Goal: Browse casually

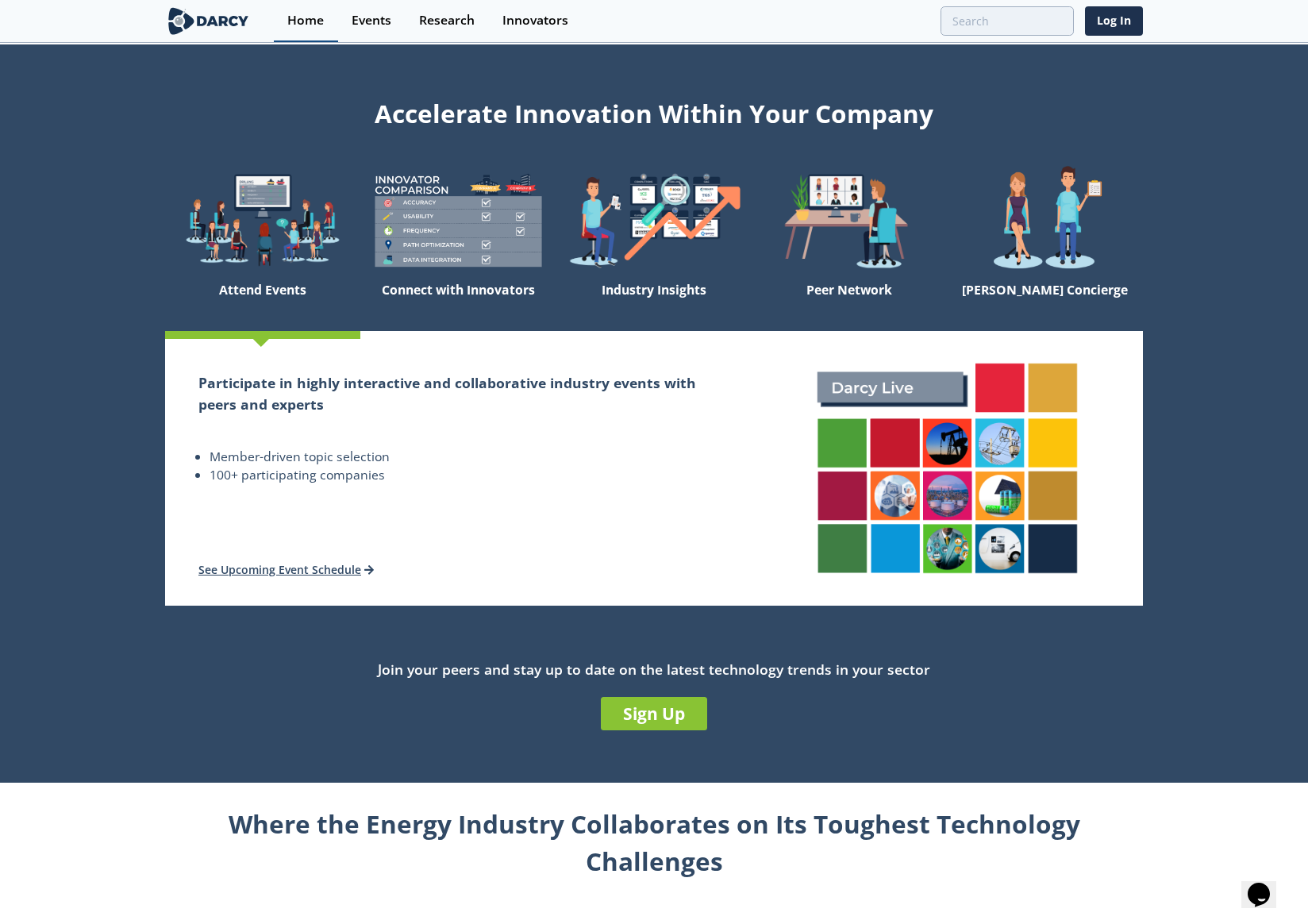
click at [300, 23] on div "Home" at bounding box center [306, 20] width 37 height 12
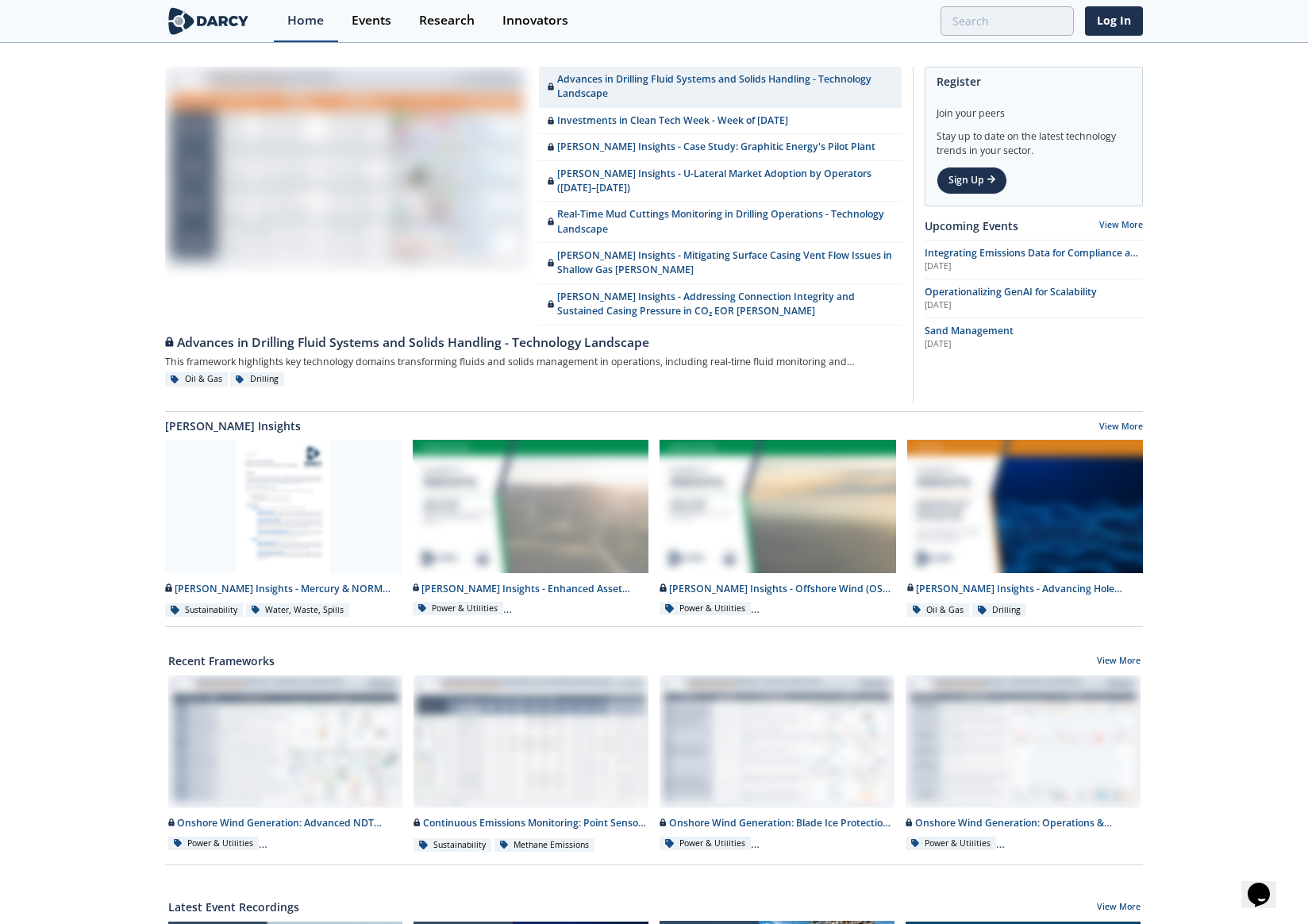
click at [316, 20] on div "Home" at bounding box center [306, 20] width 37 height 12
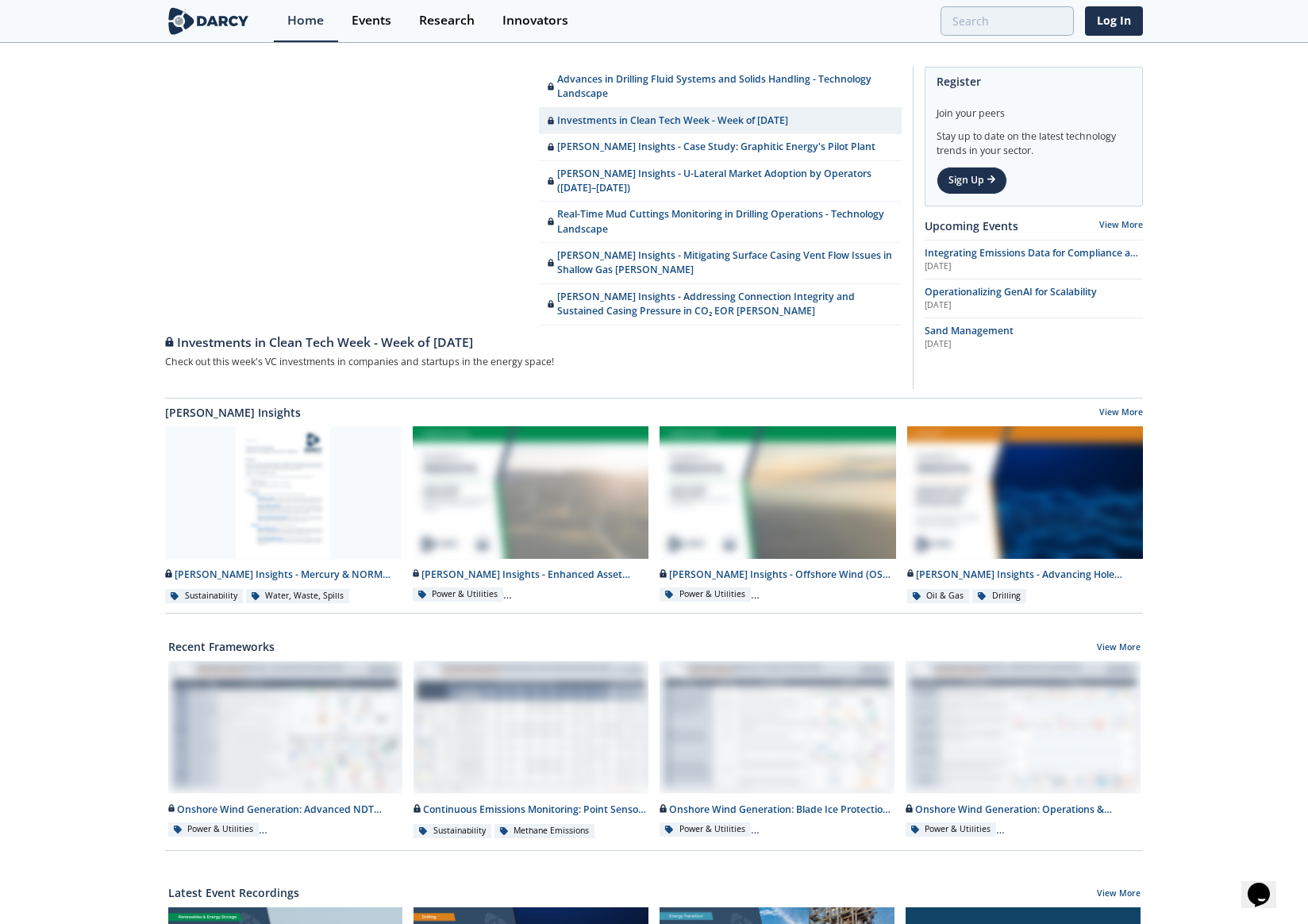
click at [200, 22] on img at bounding box center [208, 21] width 87 height 28
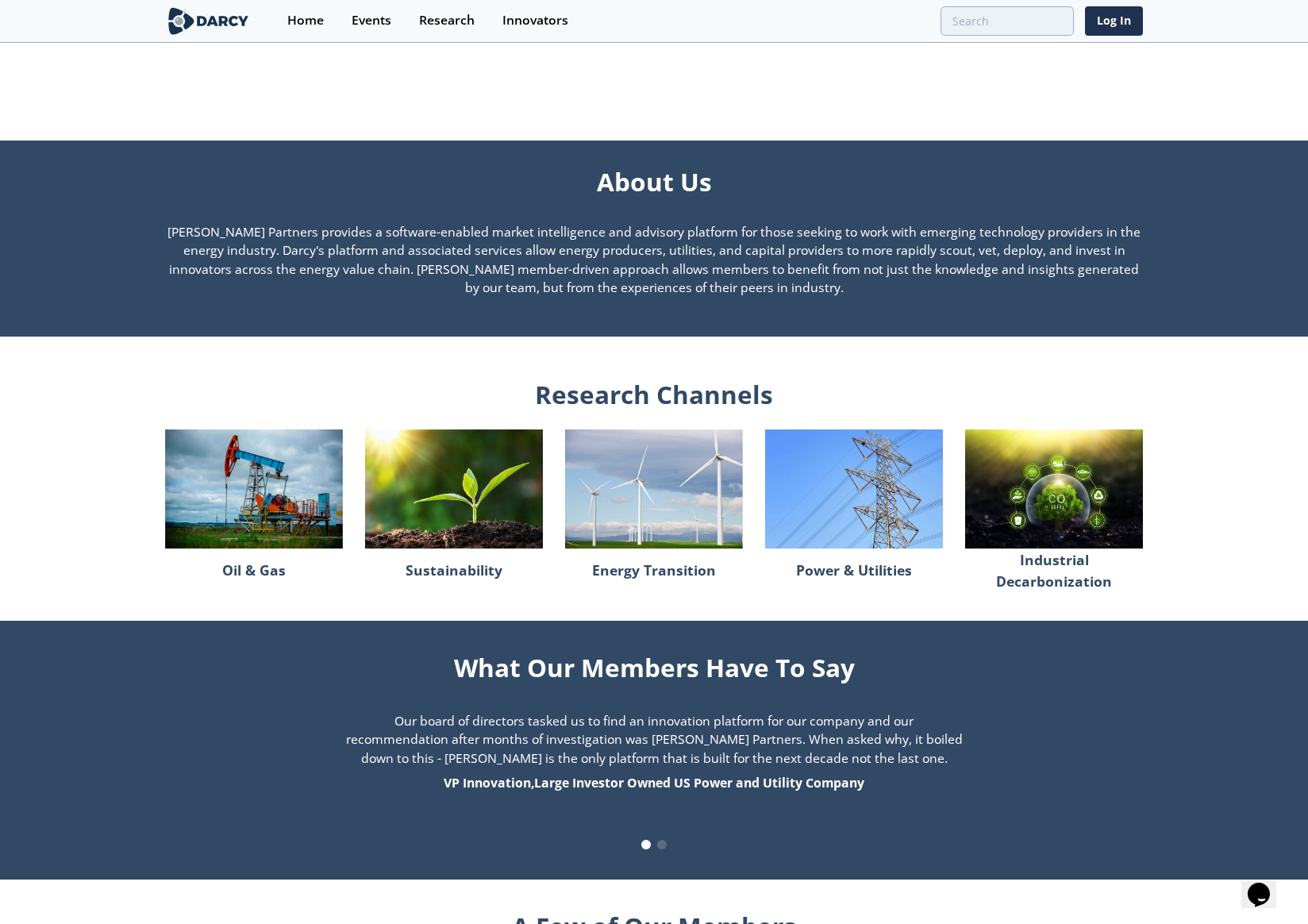
scroll to position [1140, 0]
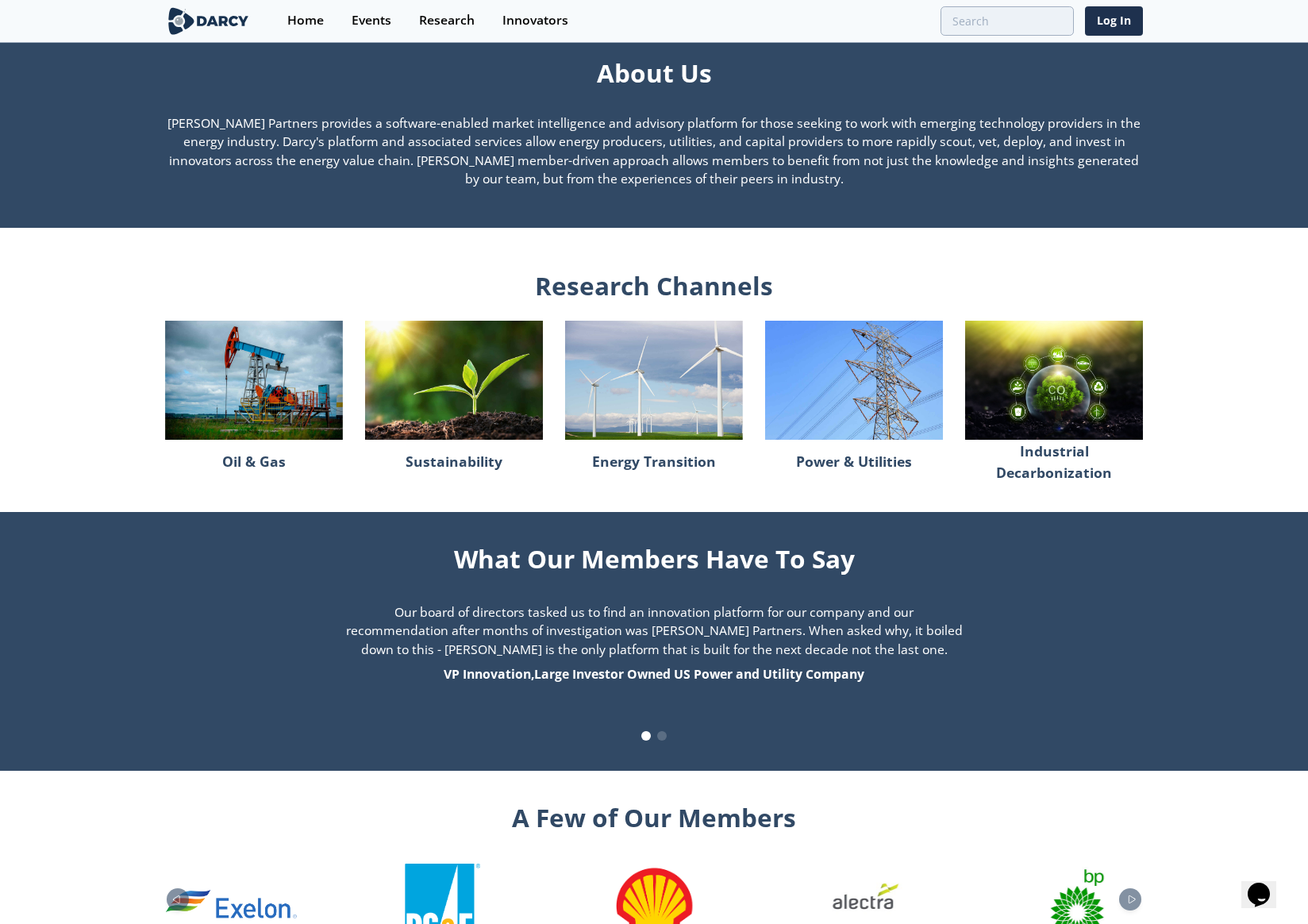
click at [254, 390] on img at bounding box center [254, 379] width 177 height 119
click at [264, 466] on p "Oil & Gas" at bounding box center [254, 462] width 63 height 33
click at [275, 343] on img at bounding box center [254, 379] width 177 height 119
click at [518, 386] on img at bounding box center [454, 379] width 177 height 119
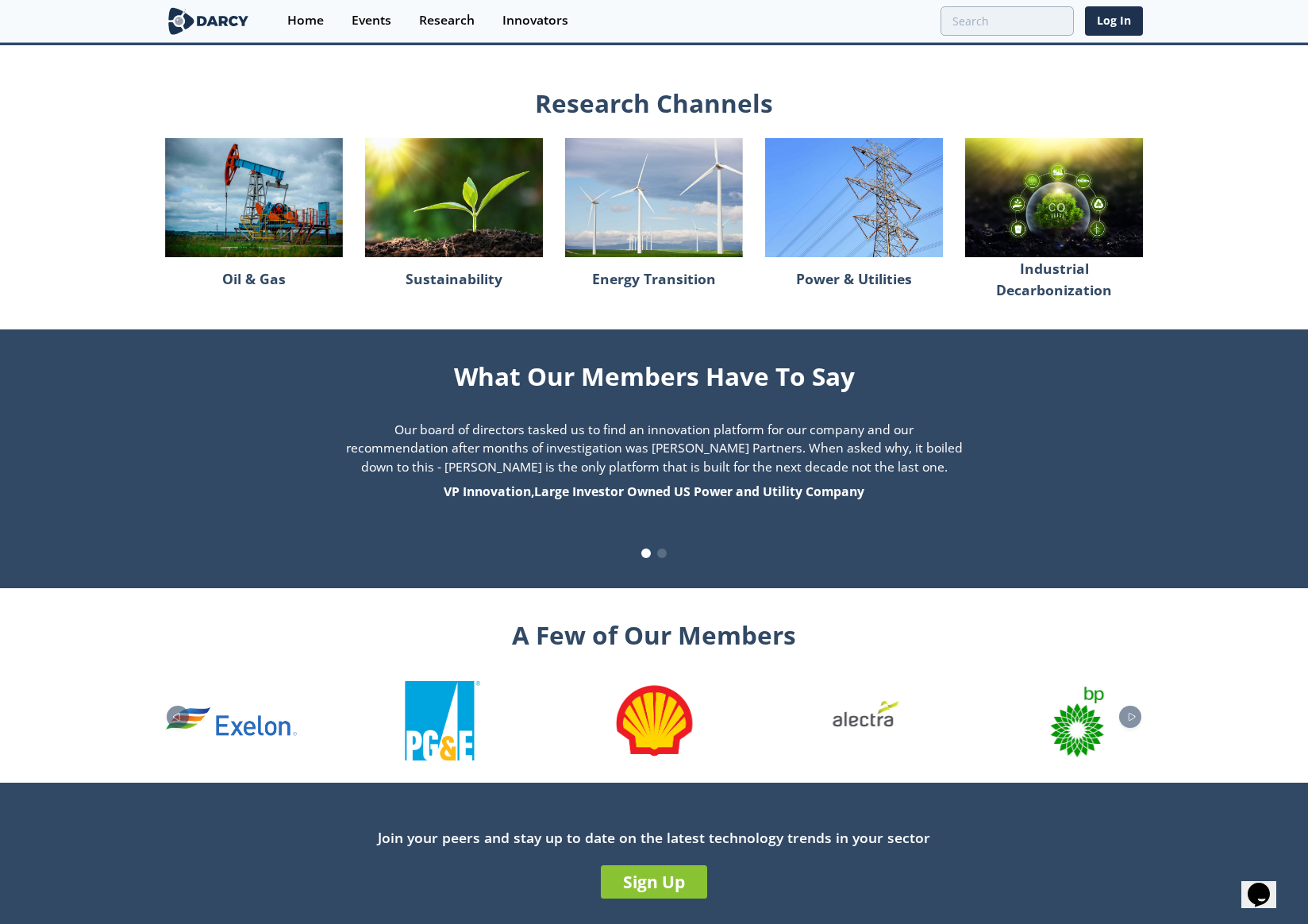
scroll to position [1351, 0]
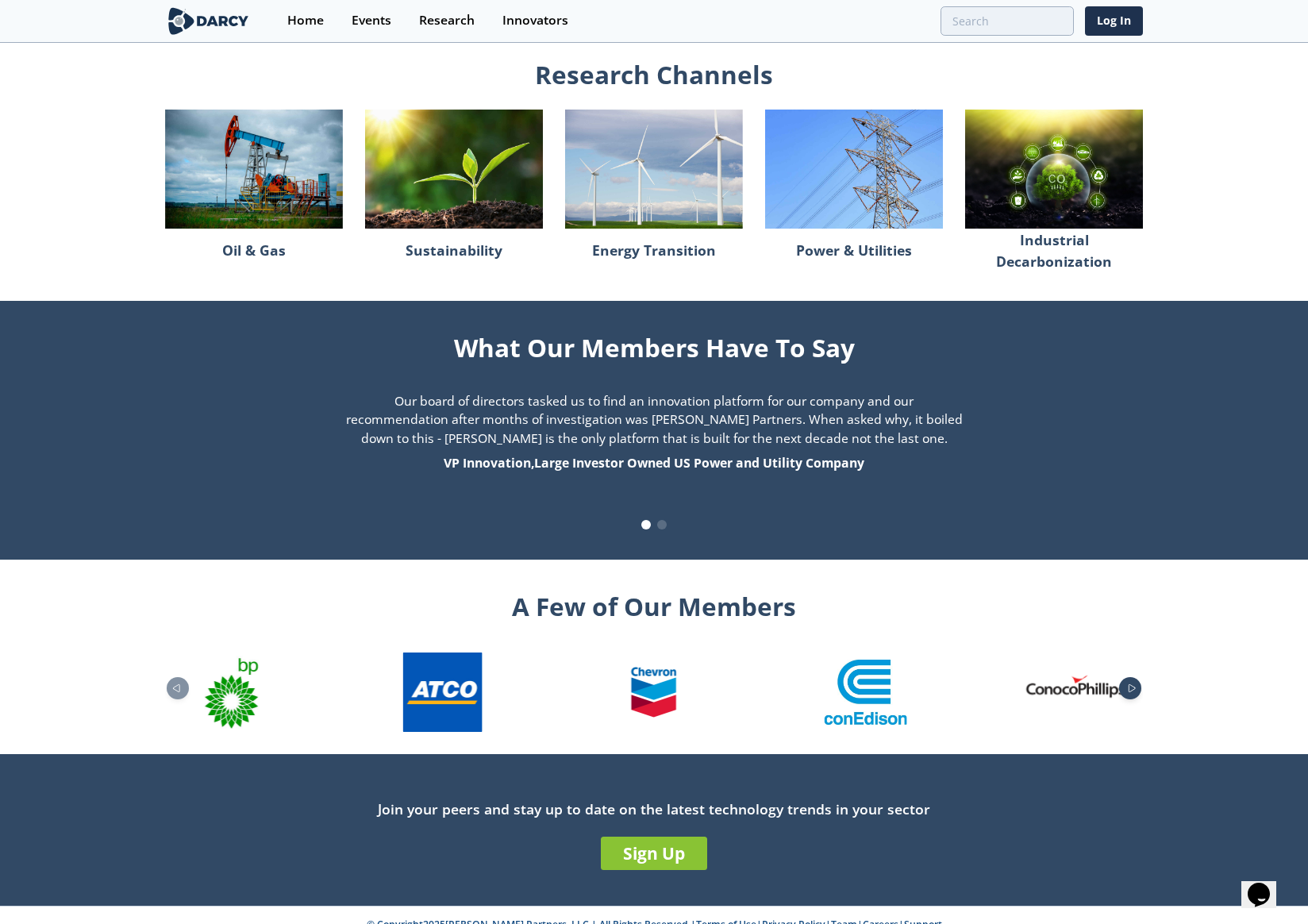
click at [1129, 683] on icon "Next slide" at bounding box center [1132, 688] width 19 height 9
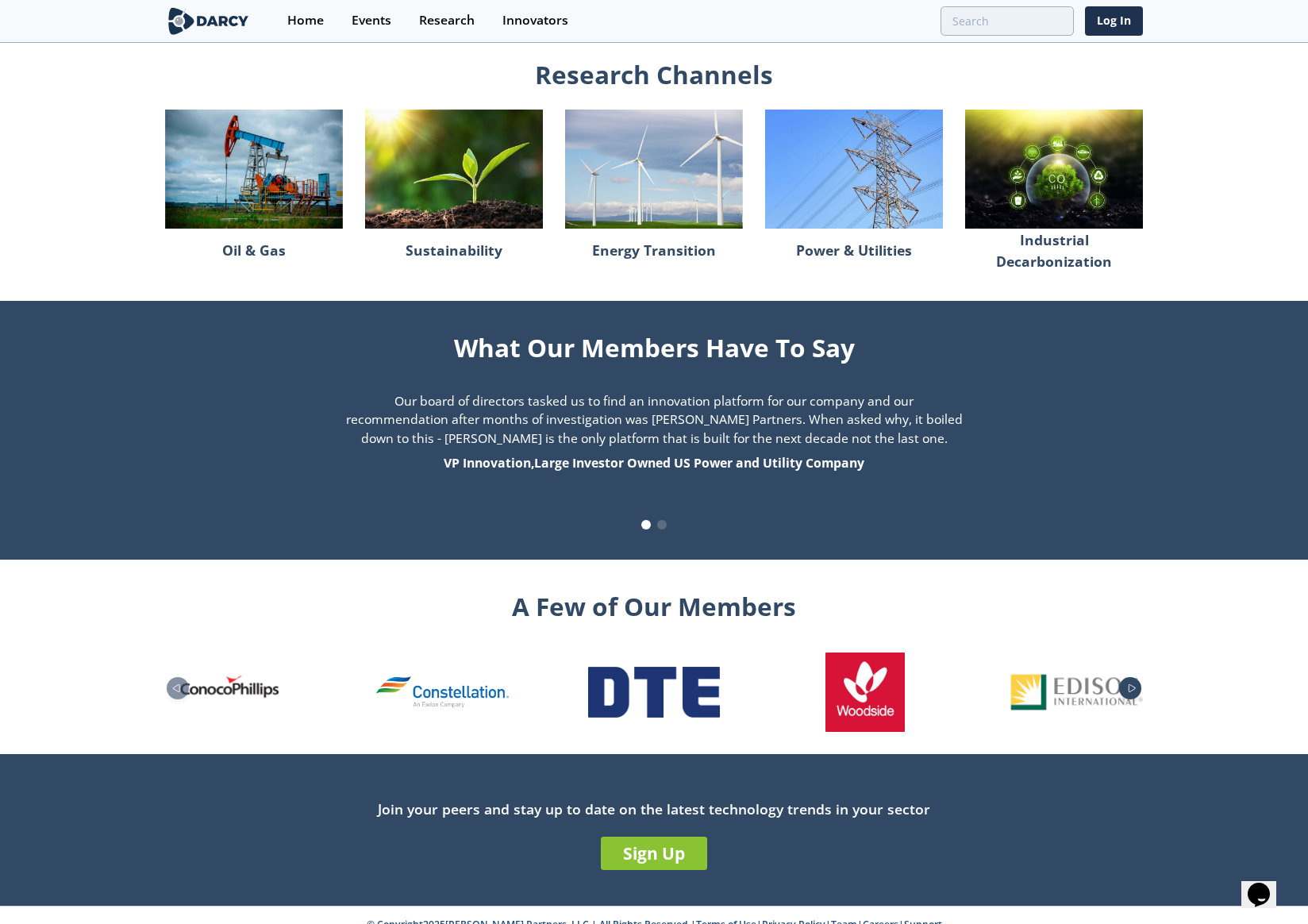
click at [1129, 683] on icon "Next slide" at bounding box center [1132, 688] width 19 height 9
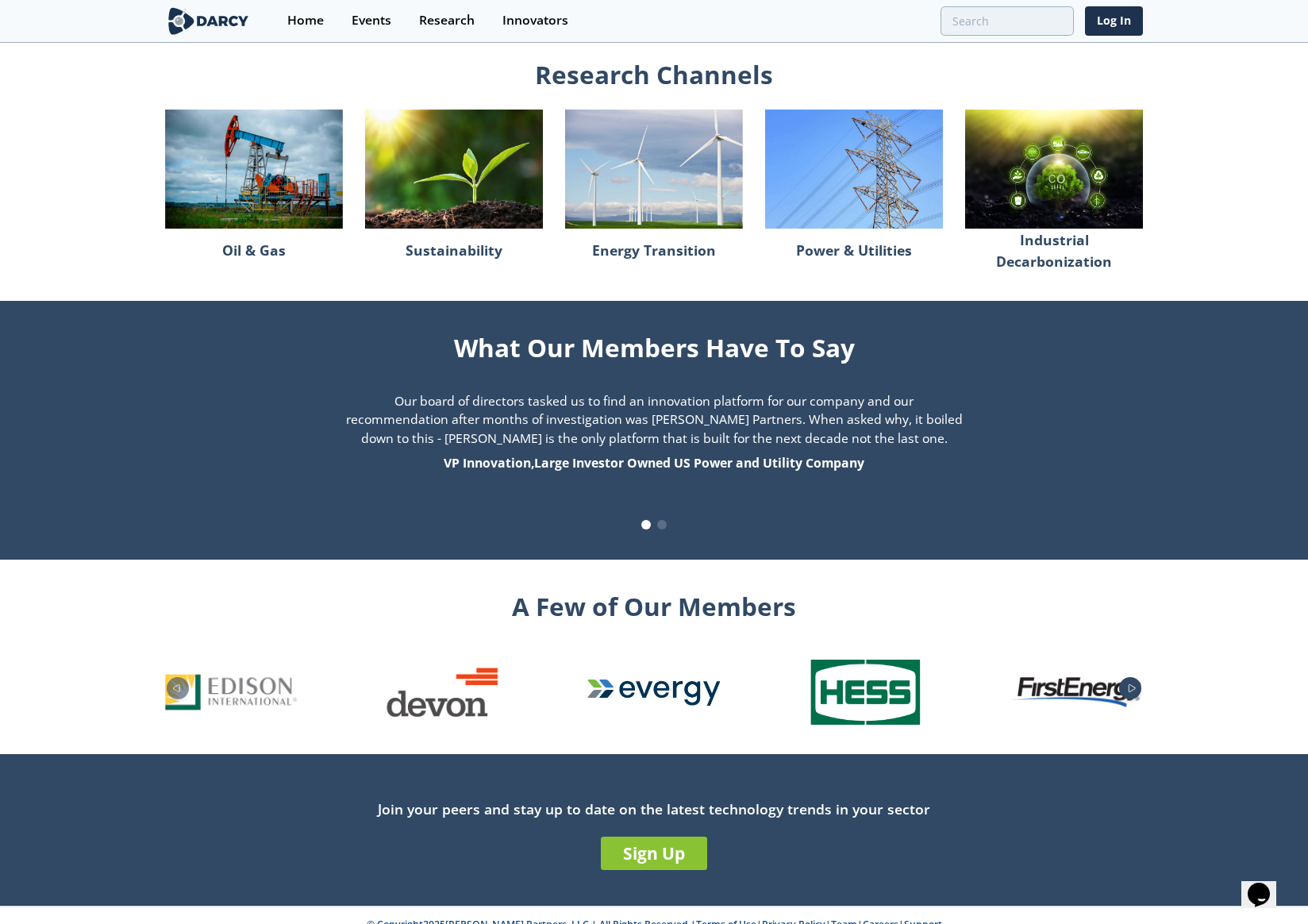
click at [1129, 683] on icon "Next slide" at bounding box center [1132, 688] width 19 height 9
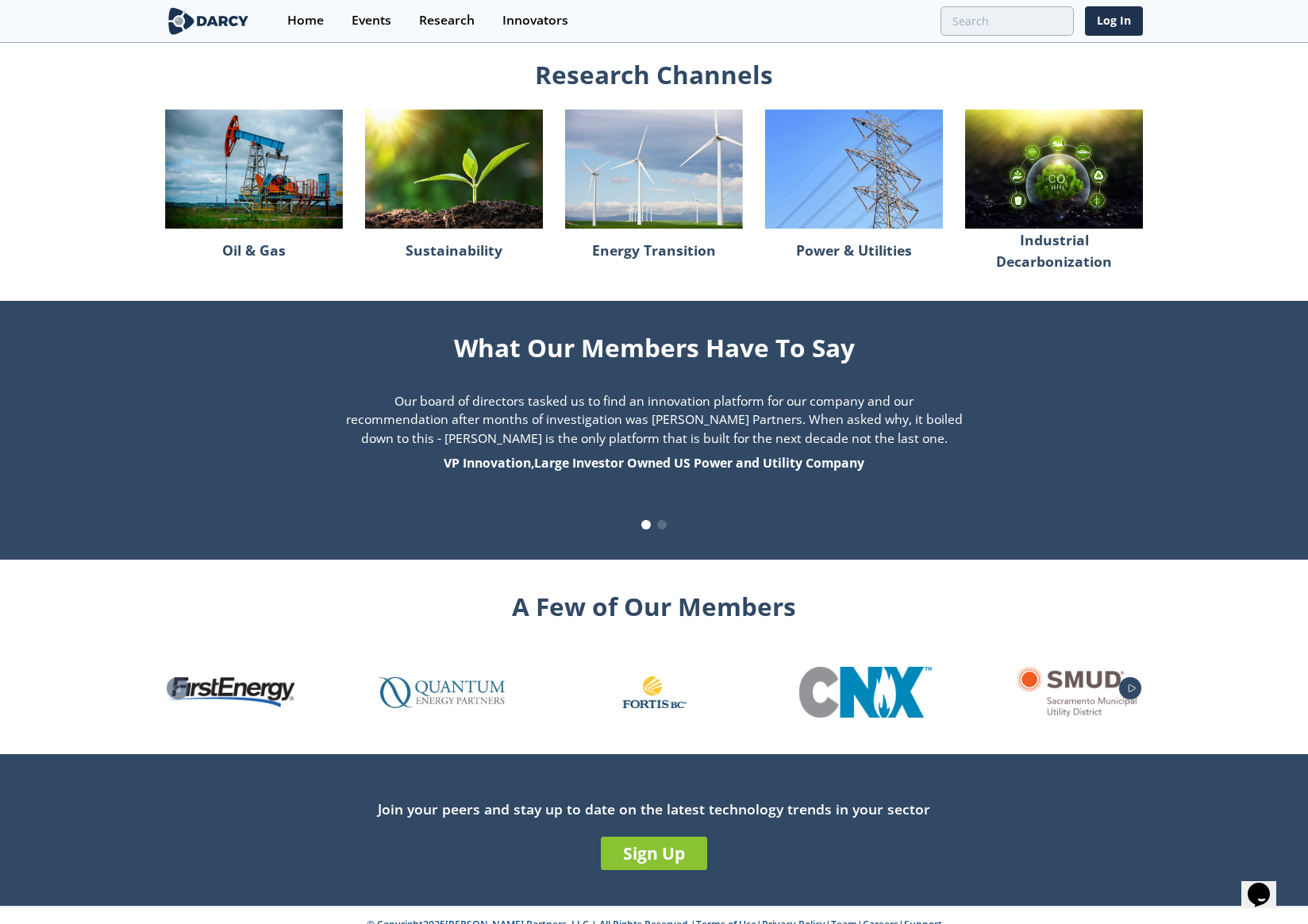
click at [1129, 683] on icon "Next slide" at bounding box center [1132, 688] width 19 height 9
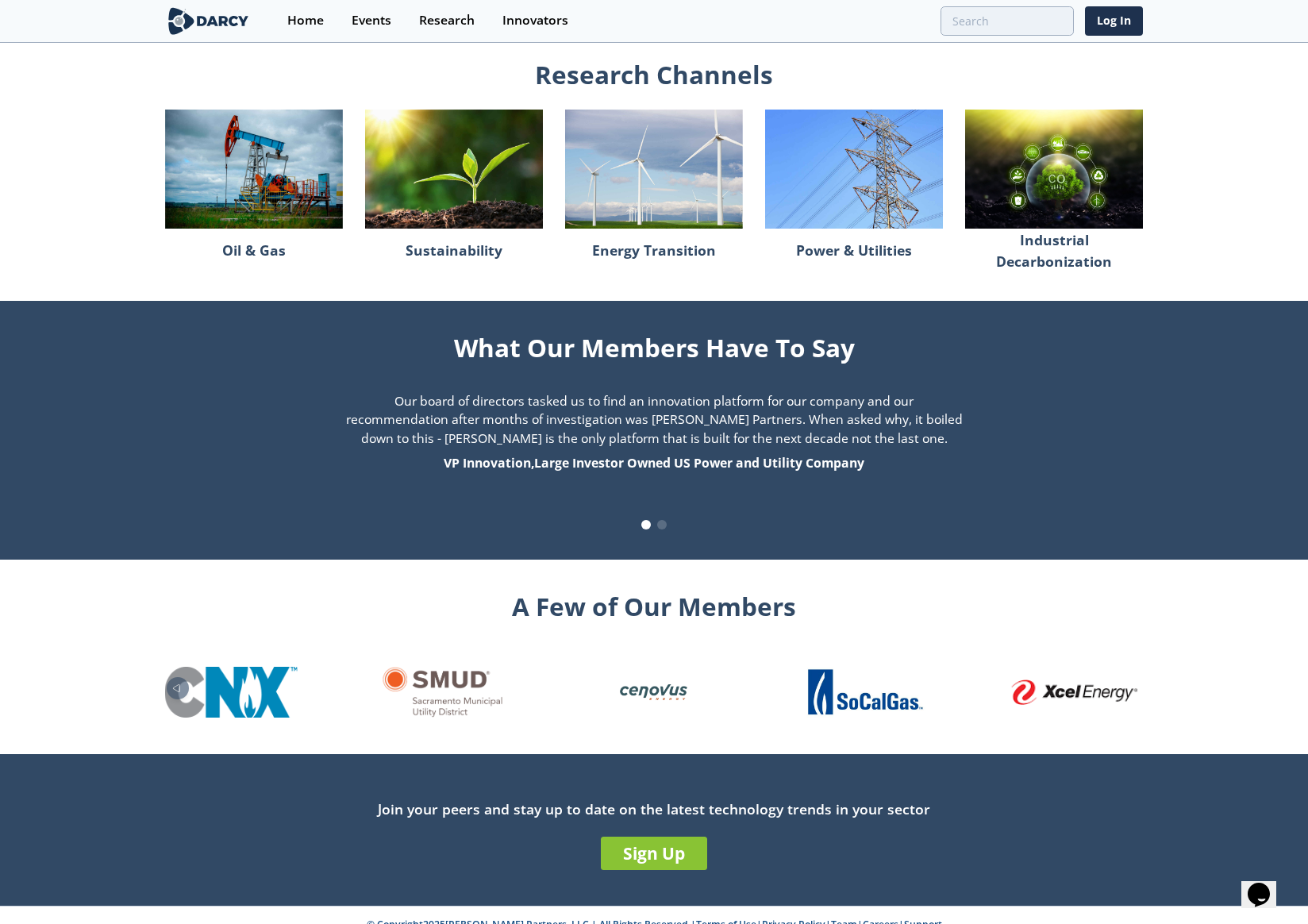
click at [1129, 680] on img "26 / 26" at bounding box center [1076, 692] width 132 height 25
click at [178, 684] on icon "Previous slide" at bounding box center [176, 688] width 6 height 7
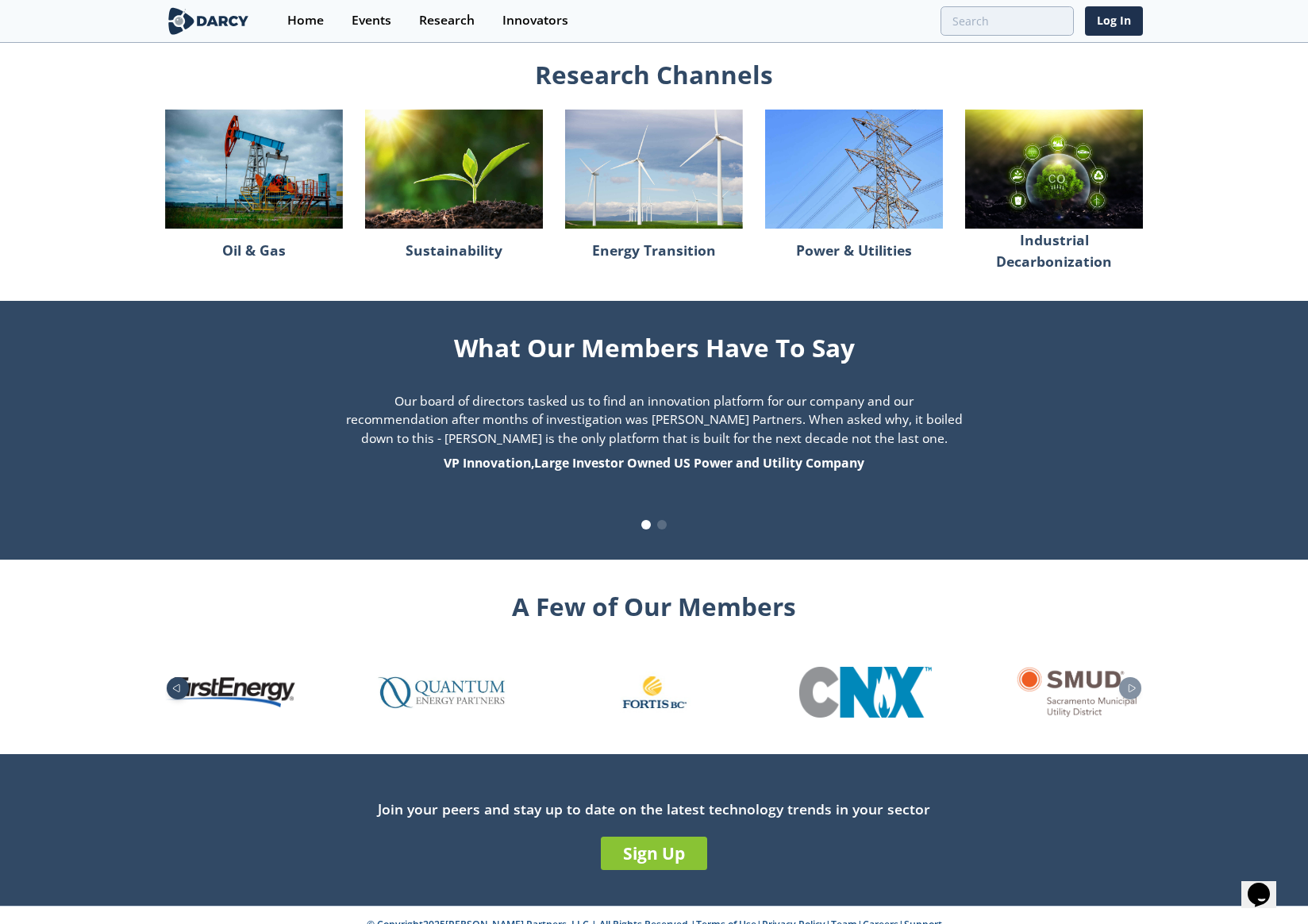
click at [178, 684] on icon "Previous slide" at bounding box center [176, 688] width 6 height 7
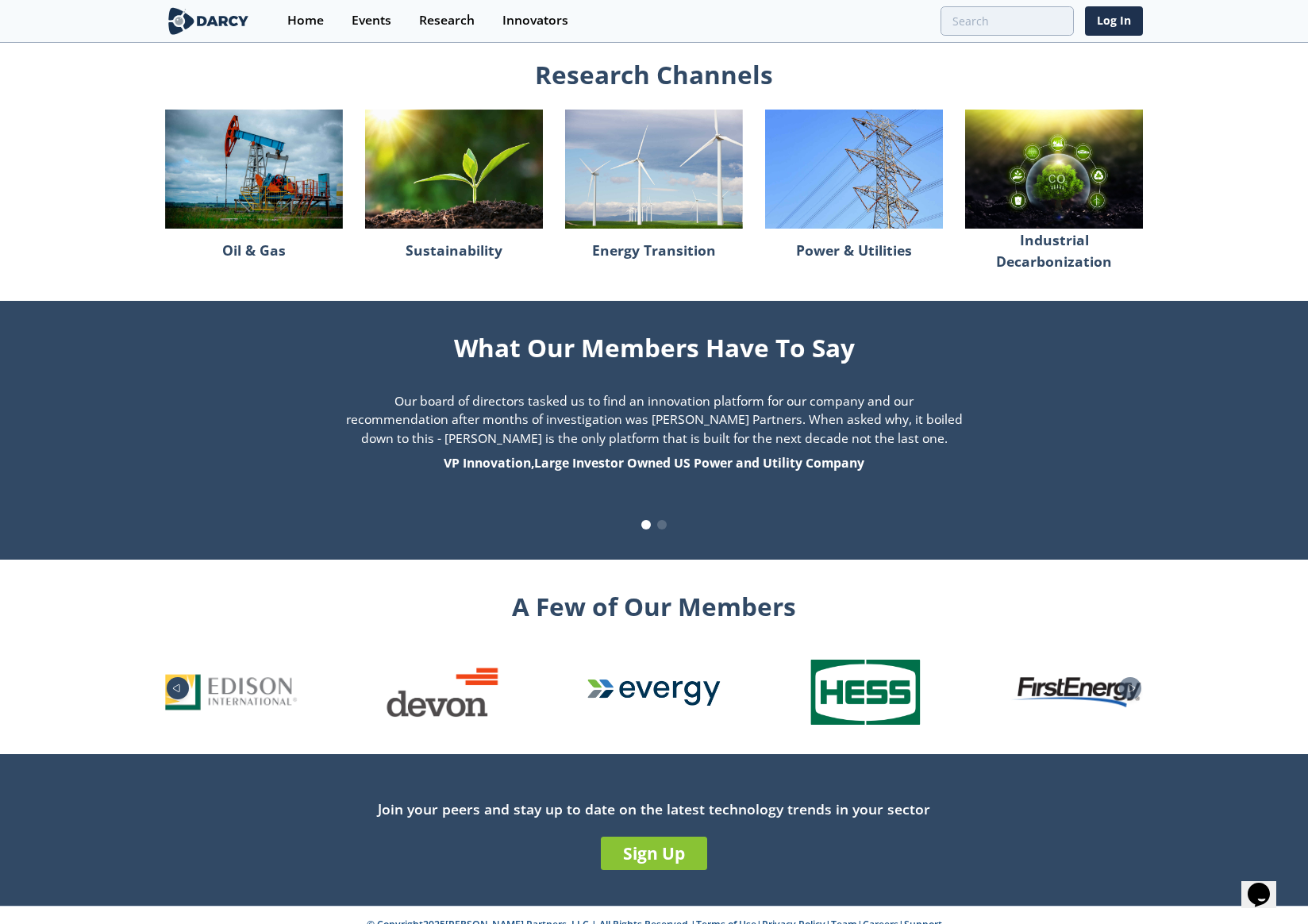
click at [178, 684] on icon "Previous slide" at bounding box center [176, 688] width 6 height 7
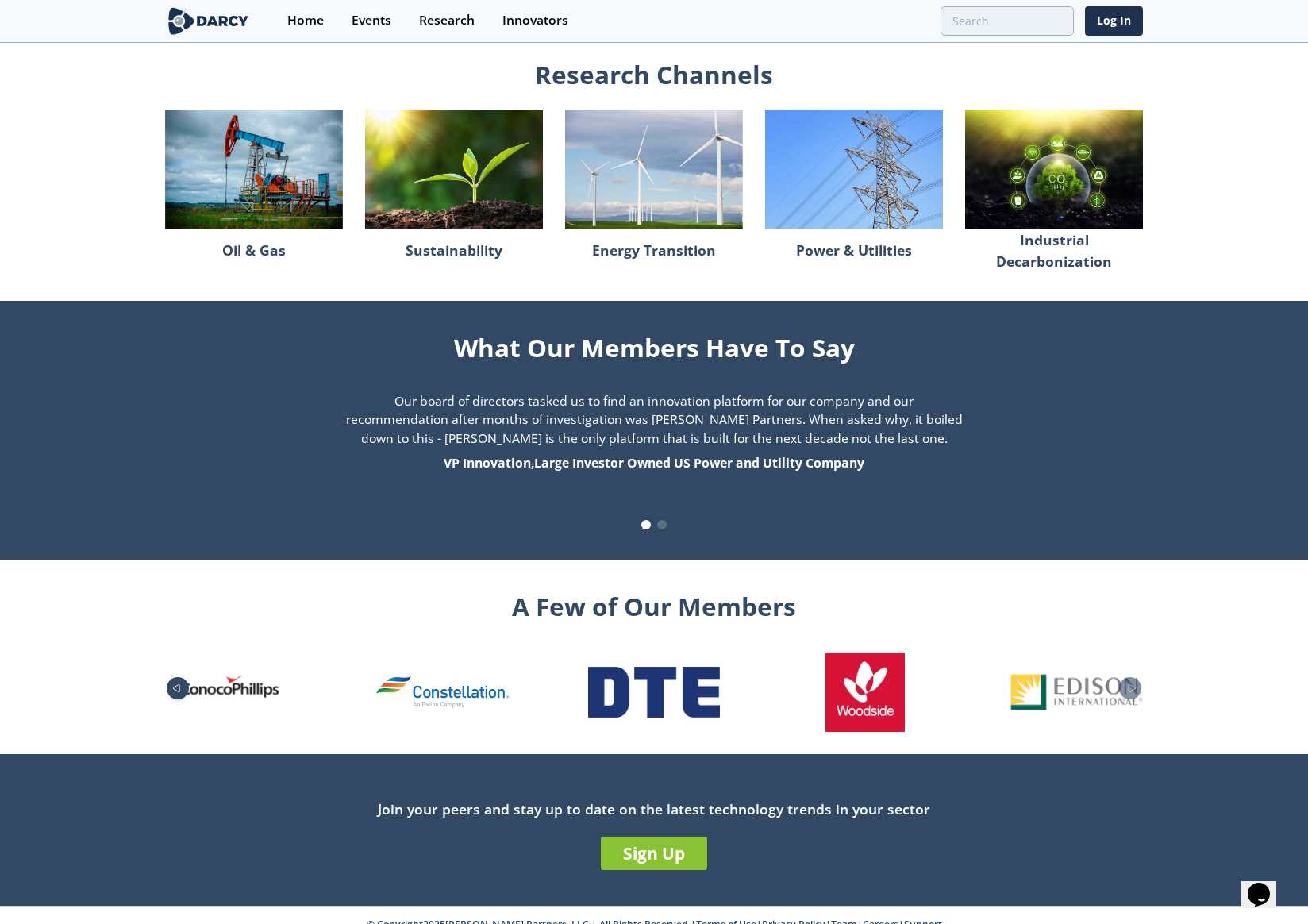
click at [178, 684] on icon "Previous slide" at bounding box center [176, 688] width 6 height 7
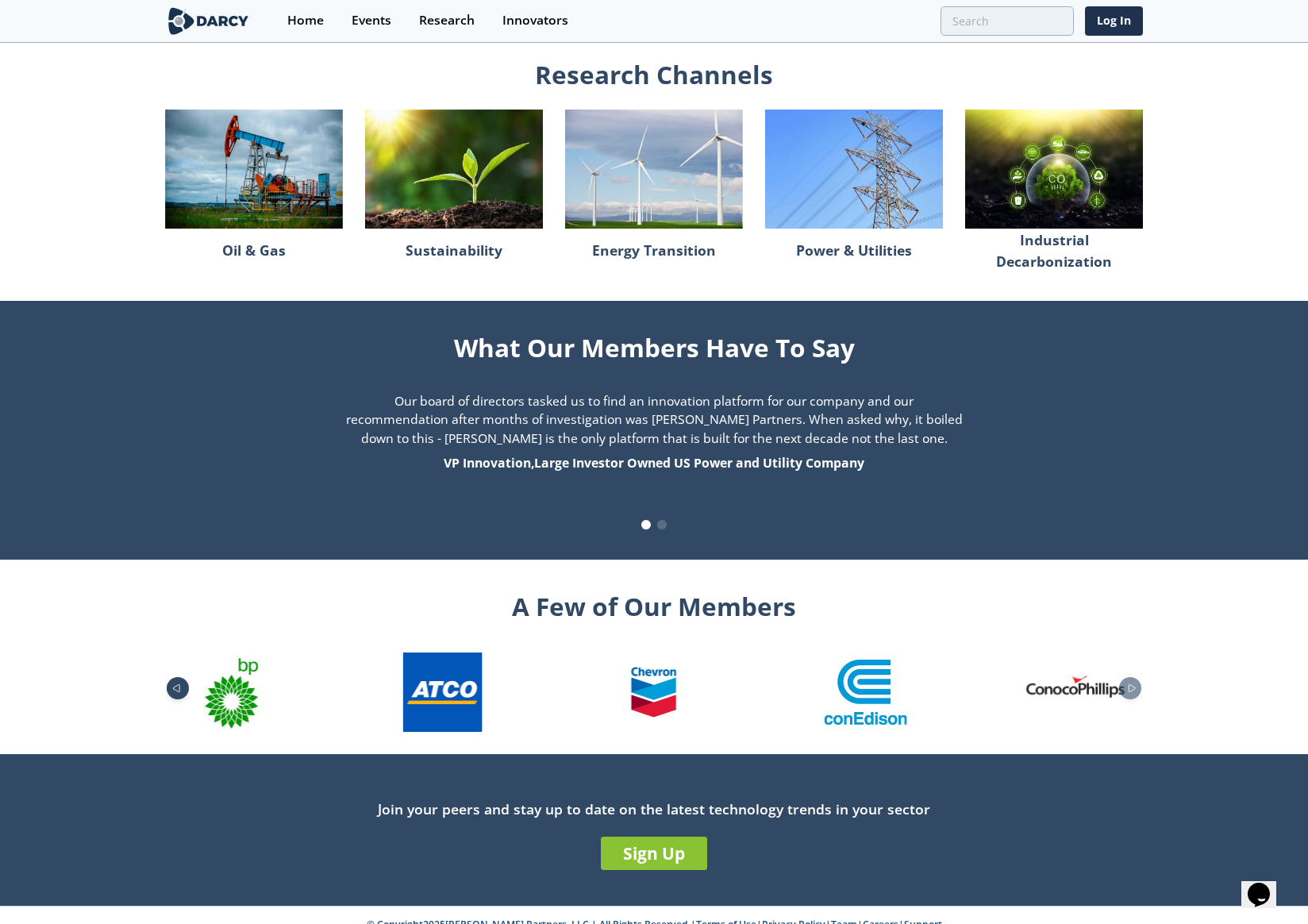
click at [178, 684] on icon "Previous slide" at bounding box center [176, 688] width 6 height 7
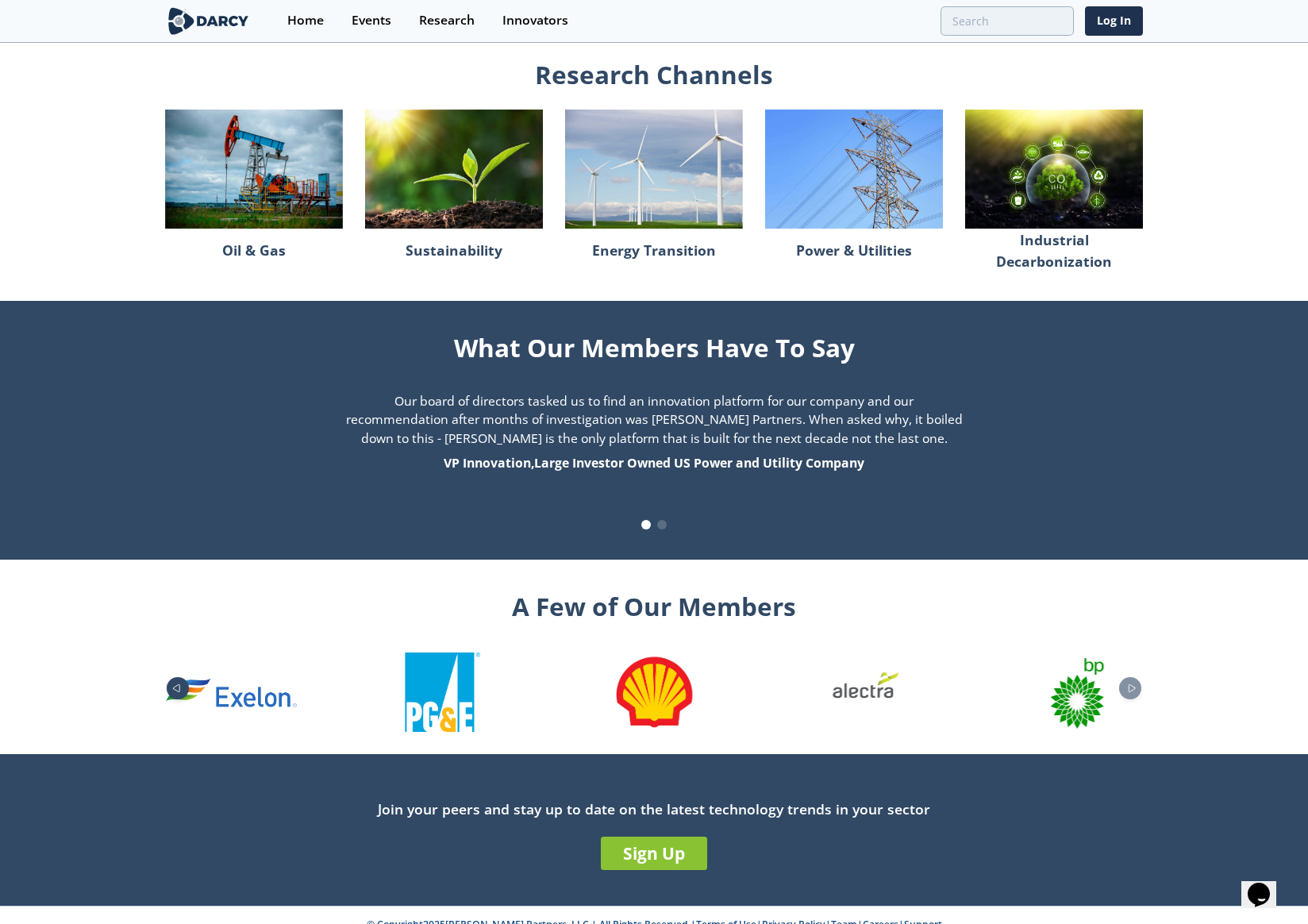
click at [178, 684] on icon "Previous slide" at bounding box center [176, 688] width 6 height 7
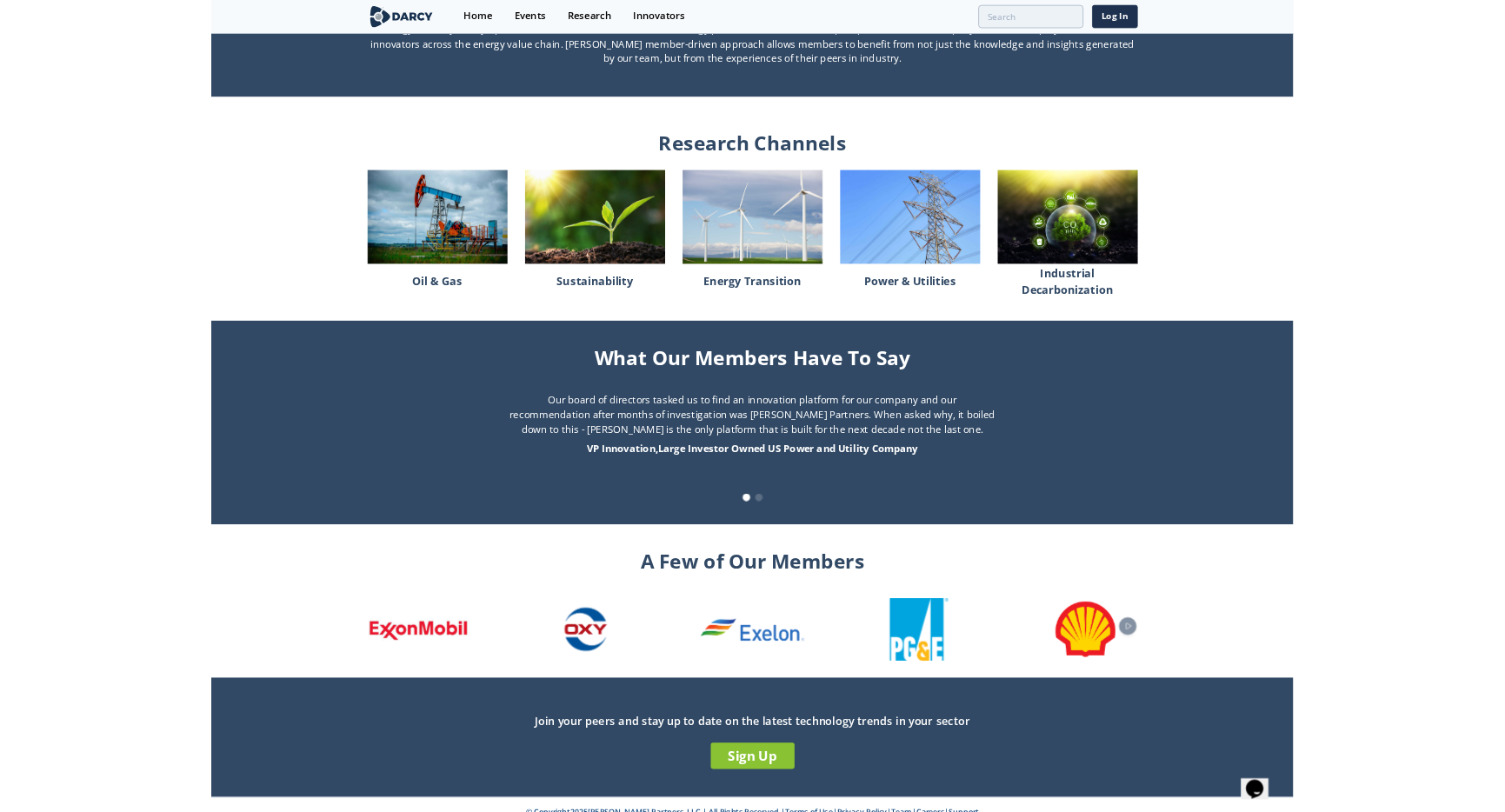
scroll to position [1481, 0]
